Goal: Find specific page/section: Find specific page/section

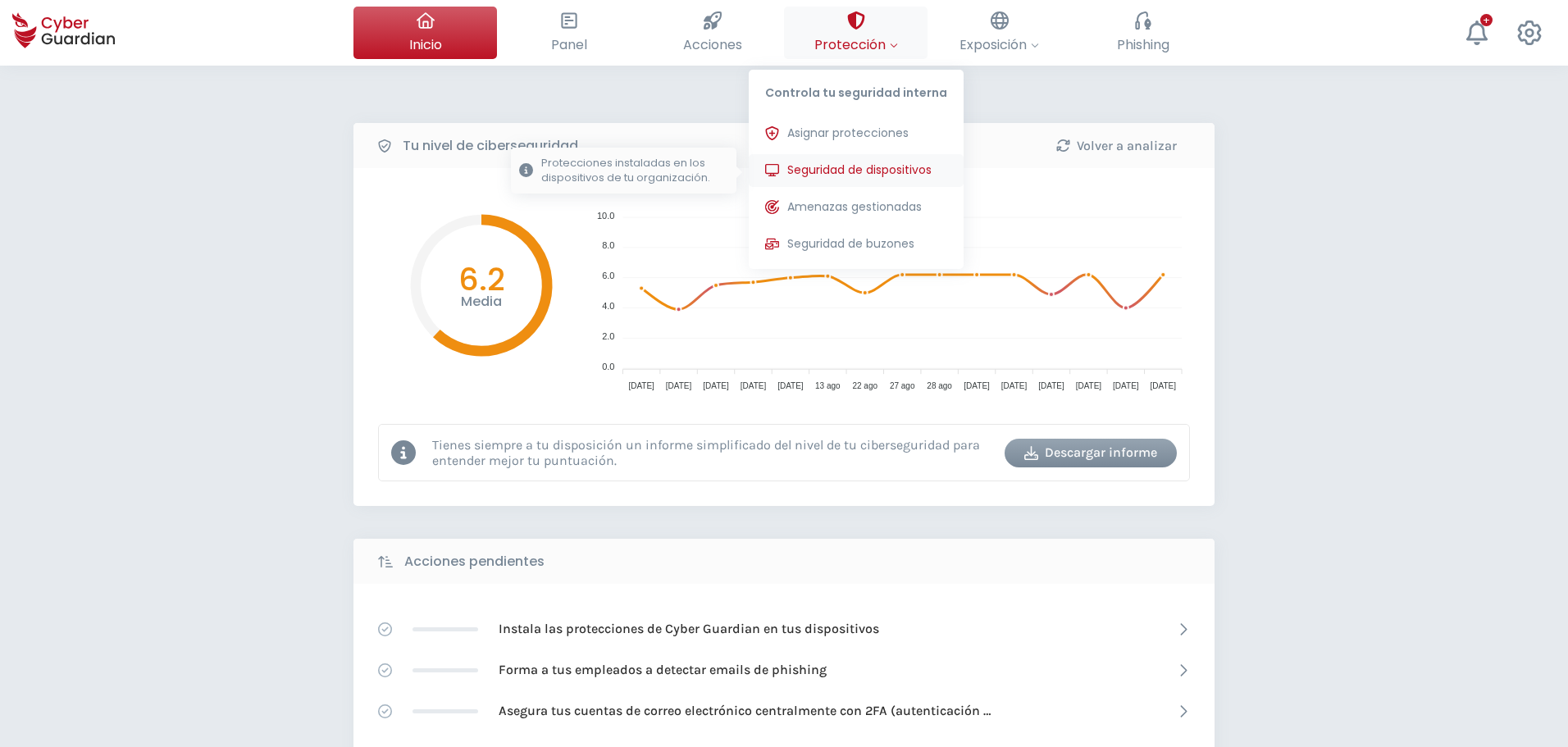
click at [831, 168] on span "Seguridad de dispositivos" at bounding box center [860, 171] width 144 height 18
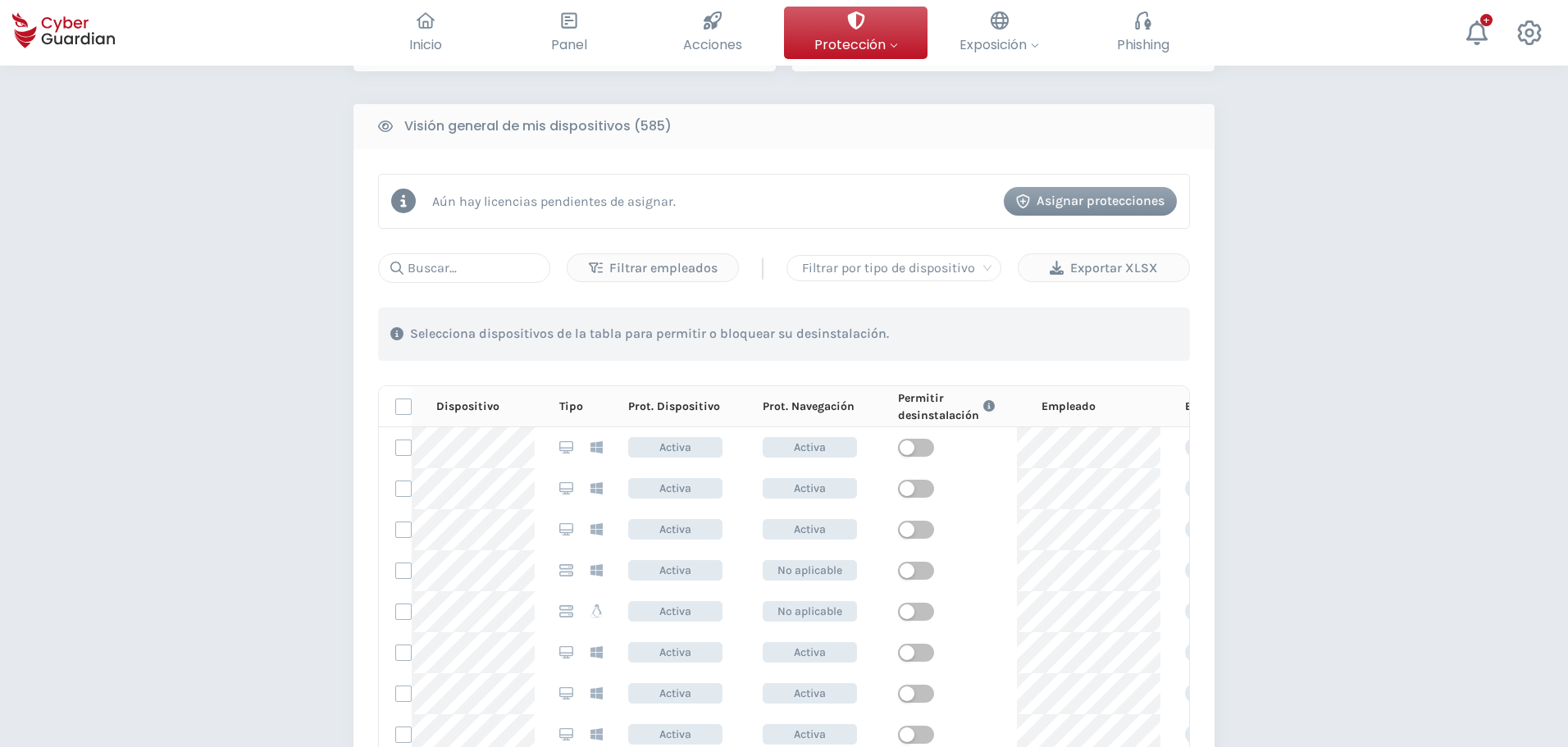
scroll to position [643, 0]
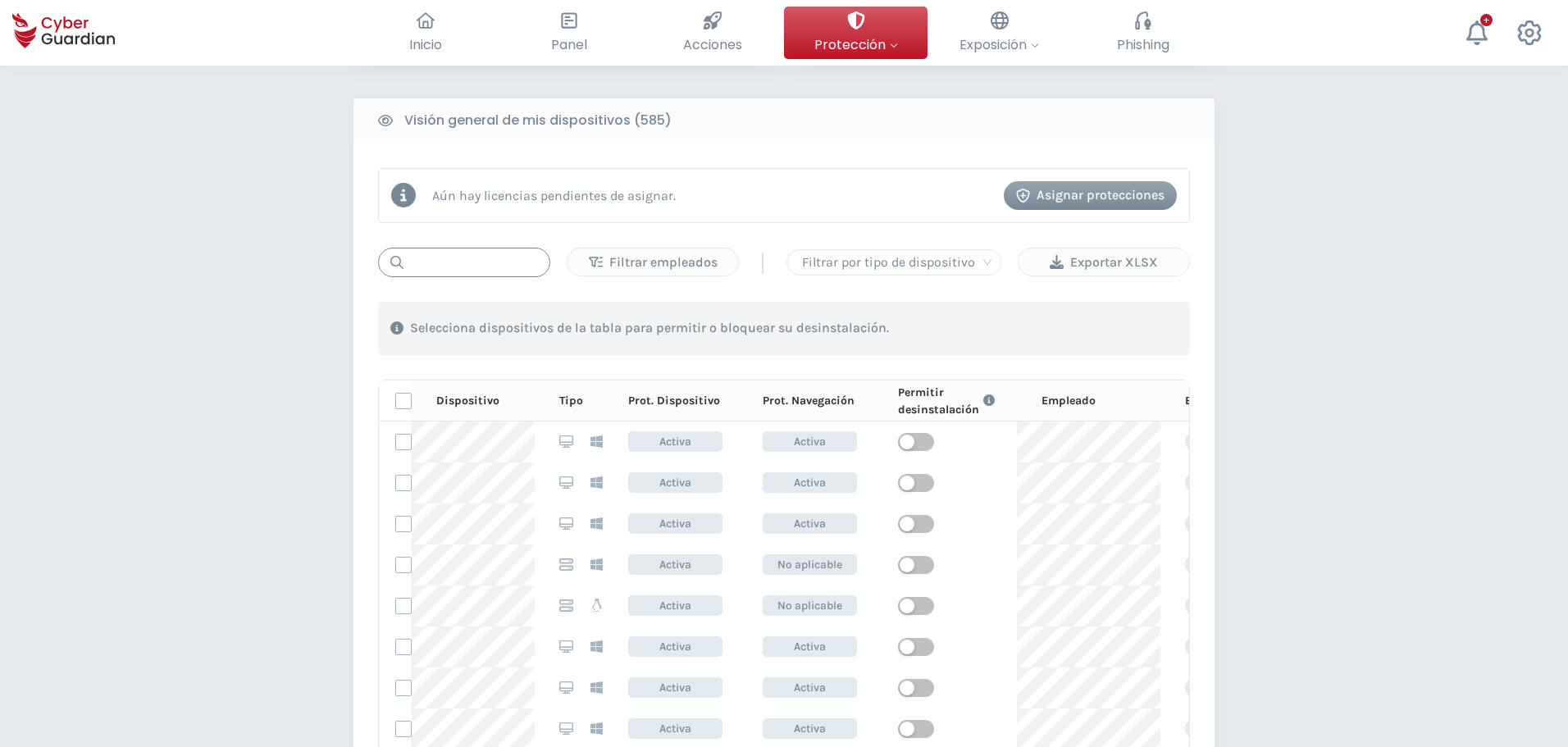
click at [446, 271] on input "text" at bounding box center [464, 262] width 173 height 29
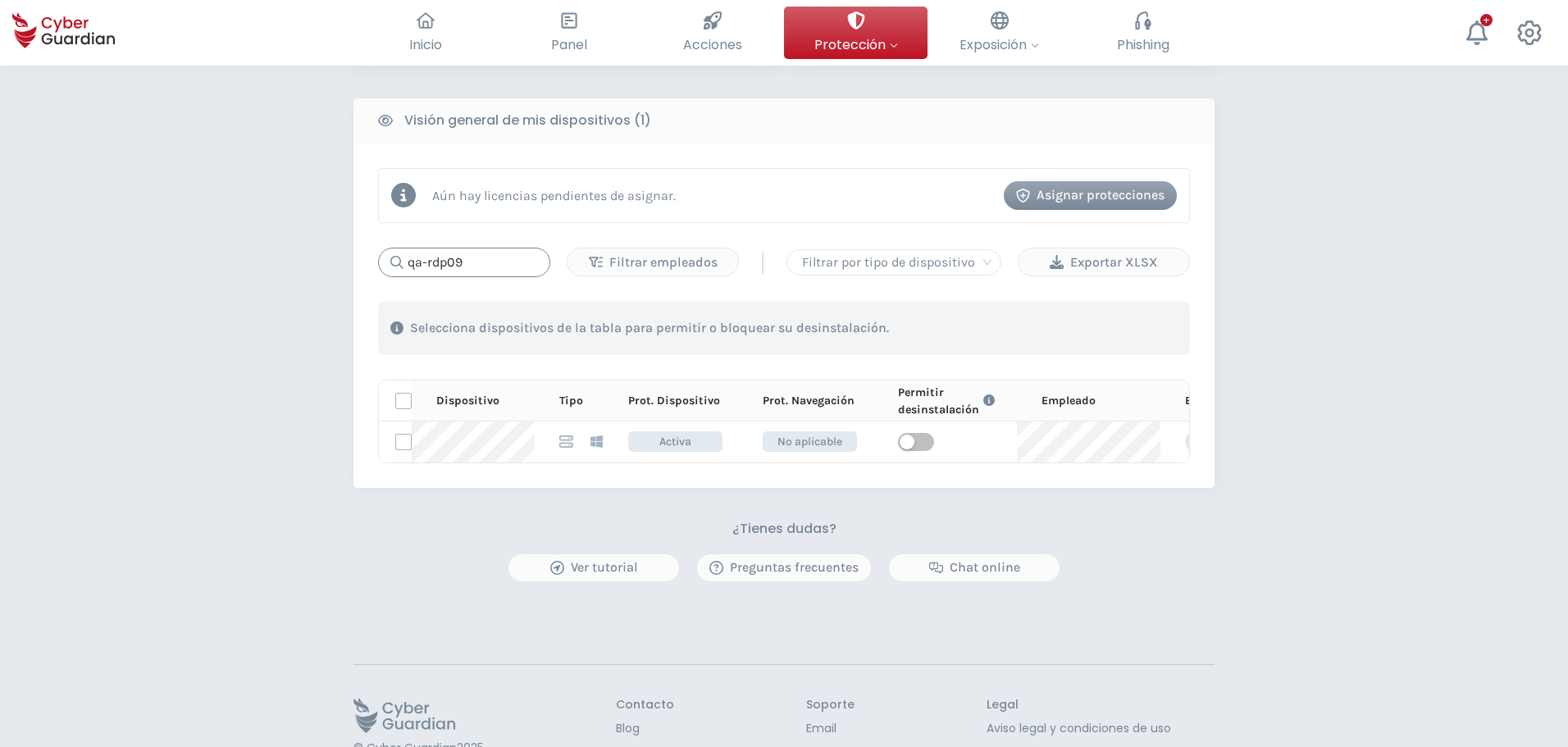
type input "qa-rdp09"
click at [313, 481] on div "PROTECCIÓN > Seguridad de dispositivos ¿Cómo funciona? Añade empleados Instala …" at bounding box center [784, 131] width 1568 height 1415
